Goal: Task Accomplishment & Management: Complete application form

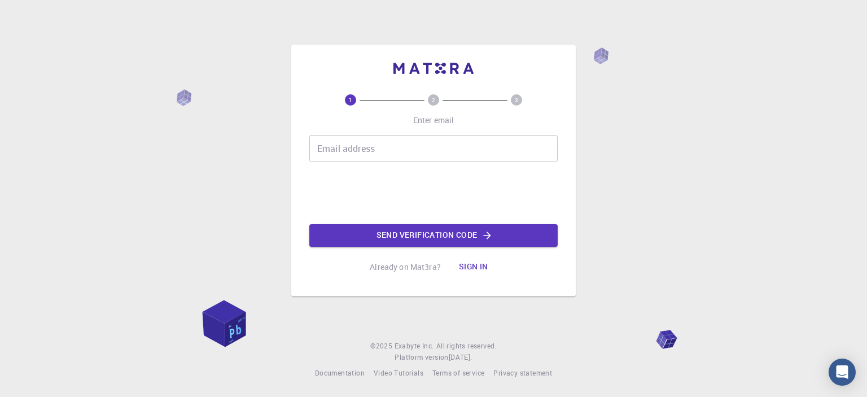
click at [371, 143] on div "Email address Email address" at bounding box center [433, 148] width 248 height 27
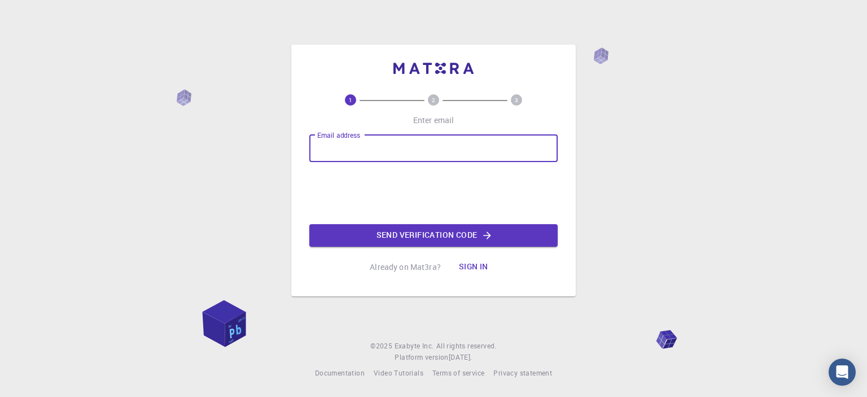
type input "[EMAIL_ADDRESS][DOMAIN_NAME]"
click at [432, 232] on button "Send verification code" at bounding box center [433, 235] width 248 height 23
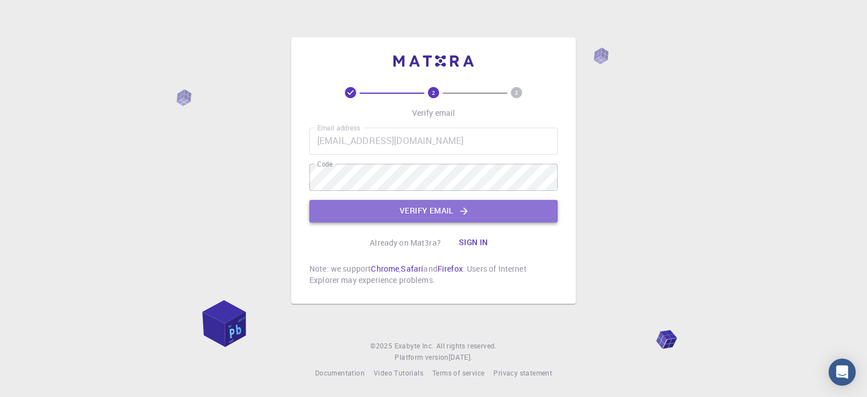
click at [429, 208] on button "Verify email" at bounding box center [433, 211] width 248 height 23
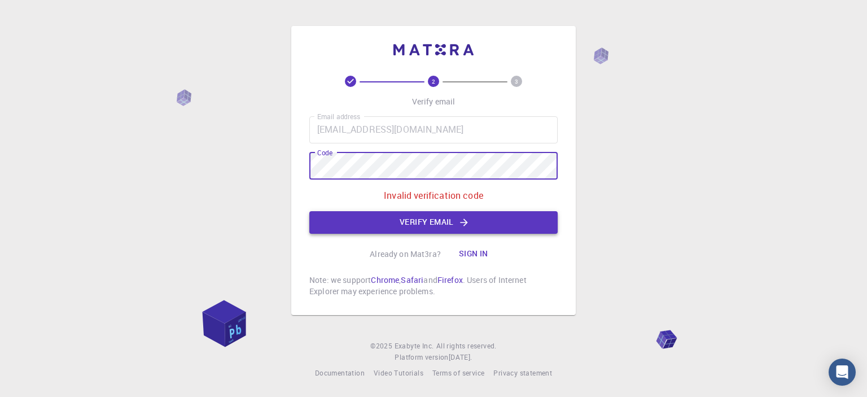
click at [439, 220] on button "Verify email" at bounding box center [433, 222] width 248 height 23
